Goal: Navigation & Orientation: Find specific page/section

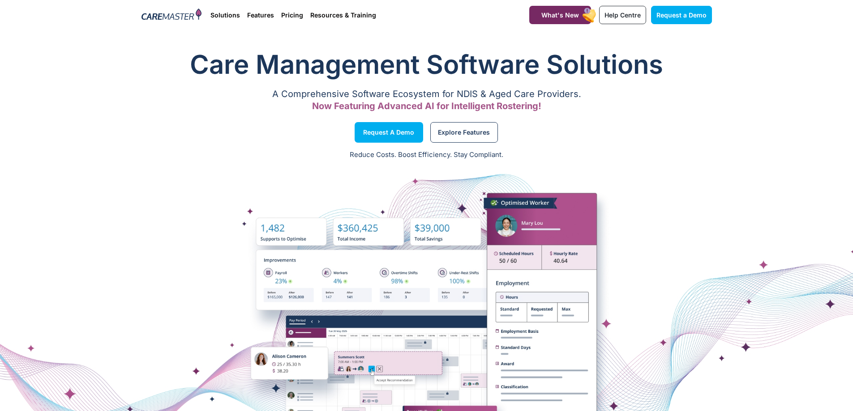
click at [163, 21] on img at bounding box center [171, 15] width 60 height 13
click at [159, 44] on div "Care Management Software Solutions A Comprehensive Software Ecosystem for NDIS …" at bounding box center [426, 81] width 579 height 78
click at [12, 110] on section "Care Management Software Solutions A Comprehensive Software Ecosystem for NDIS …" at bounding box center [426, 81] width 853 height 78
click at [10, 180] on div at bounding box center [426, 323] width 853 height 313
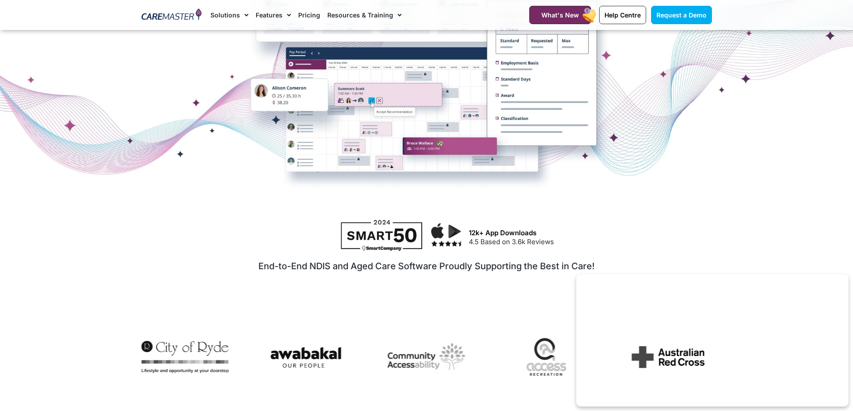
scroll to position [313, 0]
